Goal: Feedback & Contribution: Submit feedback/report problem

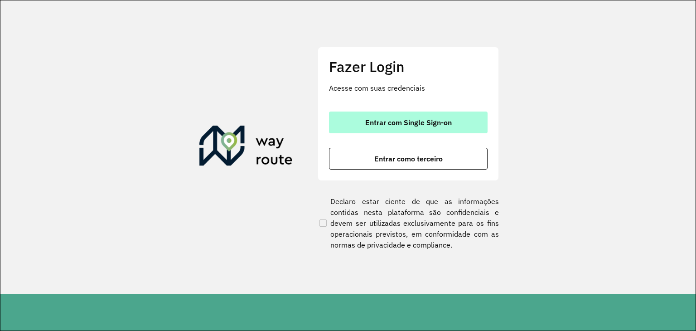
click at [397, 125] on span "Entrar com Single Sign-on" at bounding box center [408, 122] width 87 height 7
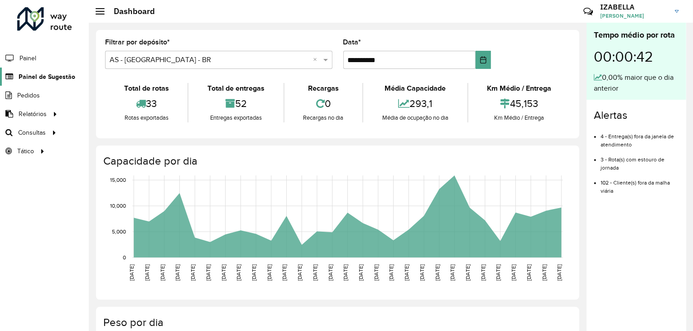
click at [24, 74] on span "Painel de Sugestão" at bounding box center [47, 77] width 57 height 10
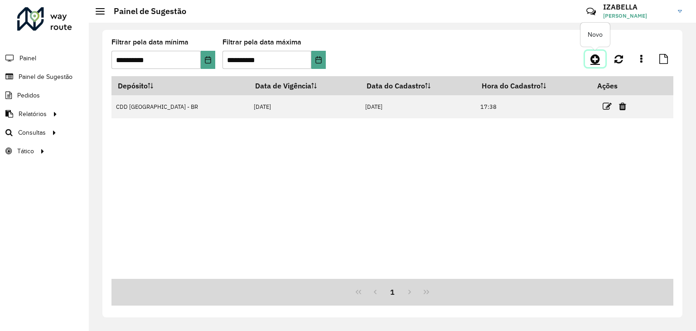
click at [598, 61] on icon at bounding box center [595, 58] width 10 height 11
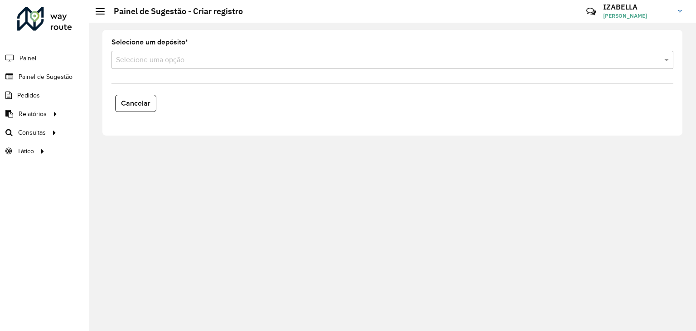
click at [137, 56] on input "text" at bounding box center [383, 60] width 535 height 11
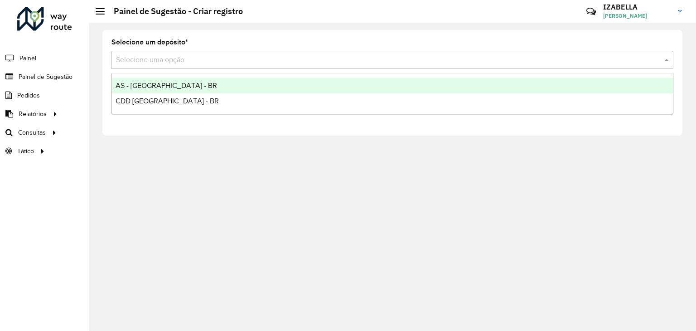
drag, startPoint x: 127, startPoint y: 81, endPoint x: 210, endPoint y: 104, distance: 85.6
click at [128, 80] on div "AS - [GEOGRAPHIC_DATA] - BR" at bounding box center [392, 85] width 561 height 15
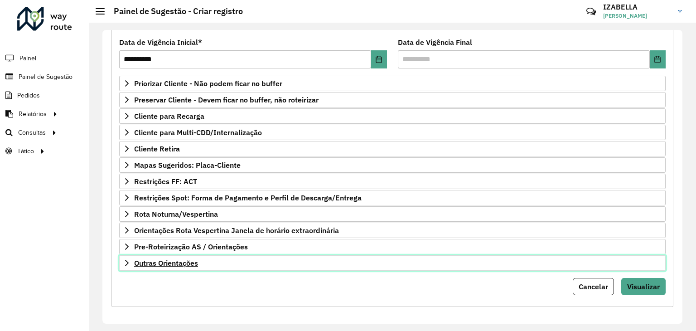
click at [207, 264] on link "Outras Orientações" at bounding box center [392, 262] width 546 height 15
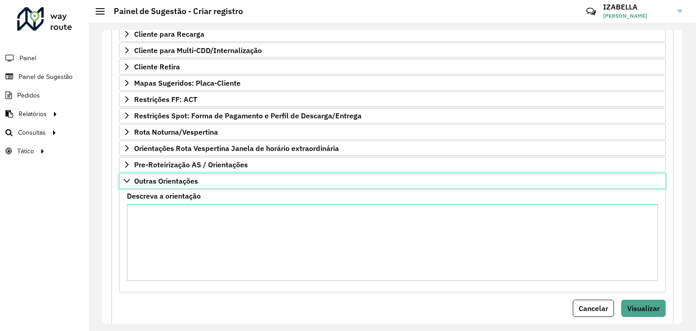
scroll to position [219, 0]
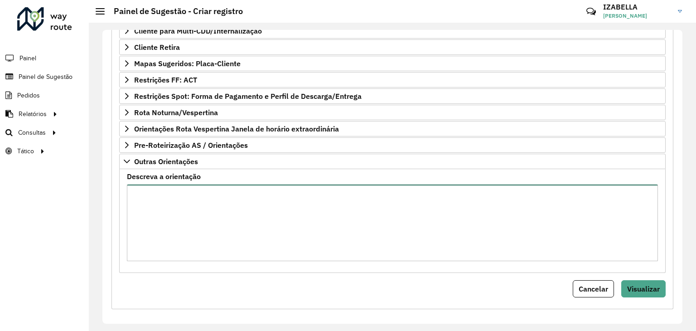
click at [273, 232] on textarea "Descreva a orientação" at bounding box center [392, 222] width 531 height 77
paste textarea "**********"
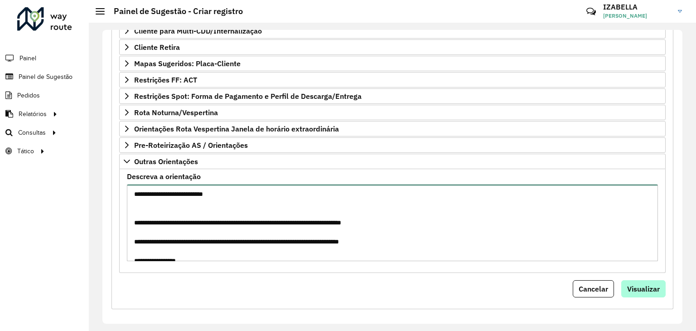
scroll to position [241, 0]
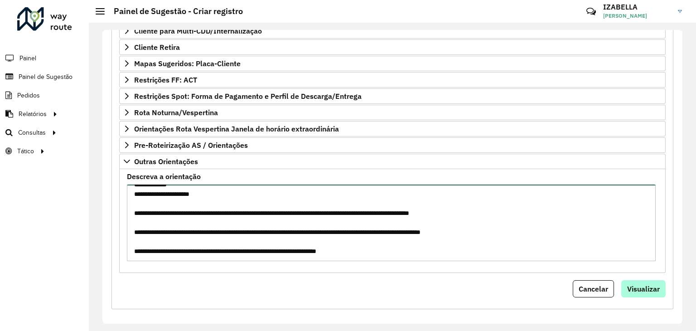
type textarea "**********"
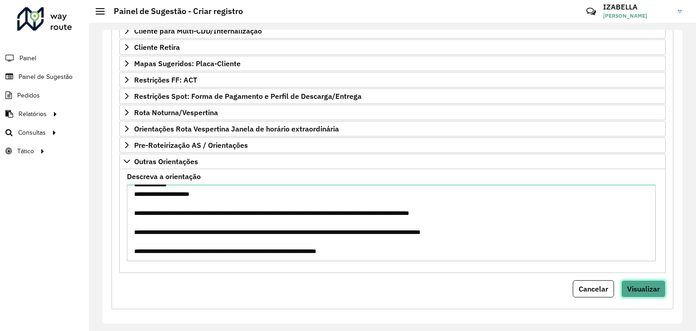
click at [636, 289] on span "Visualizar" at bounding box center [643, 288] width 33 height 9
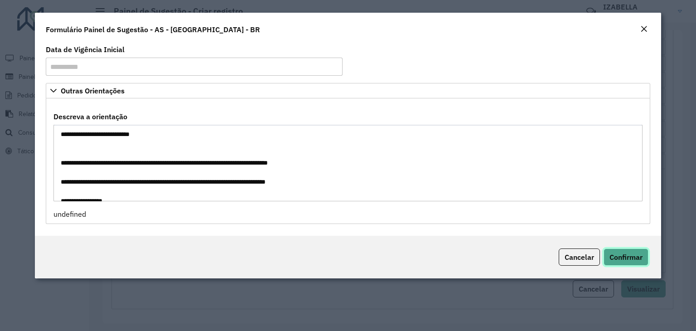
click at [616, 254] on span "Confirmar" at bounding box center [625, 256] width 33 height 9
